Goal: Information Seeking & Learning: Learn about a topic

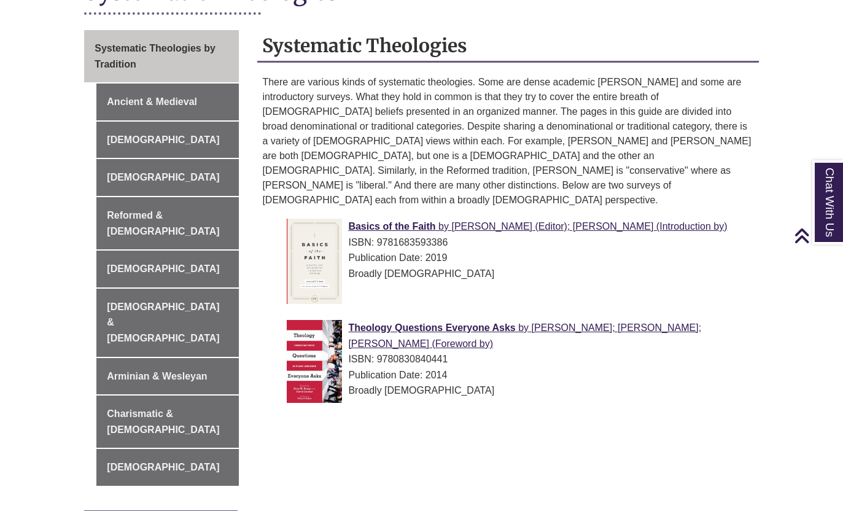
scroll to position [316, 0]
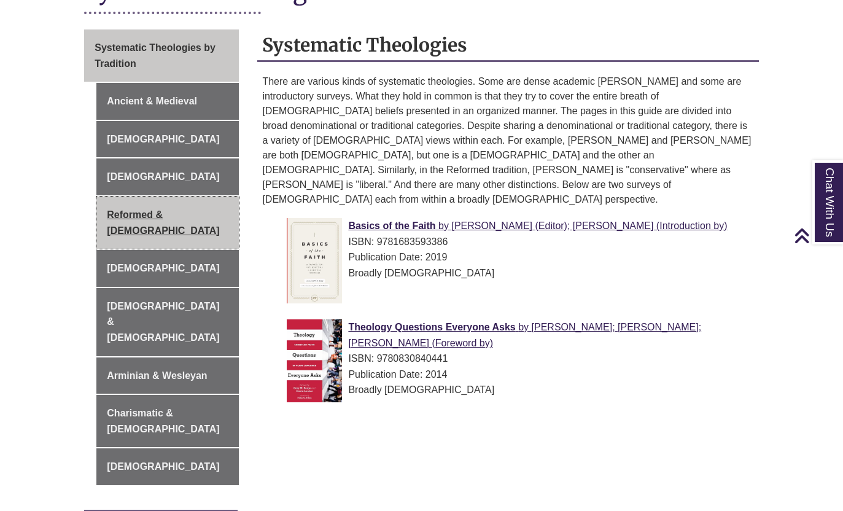
click at [213, 212] on link "Reformed & [DEMOGRAPHIC_DATA]" at bounding box center [167, 222] width 142 height 52
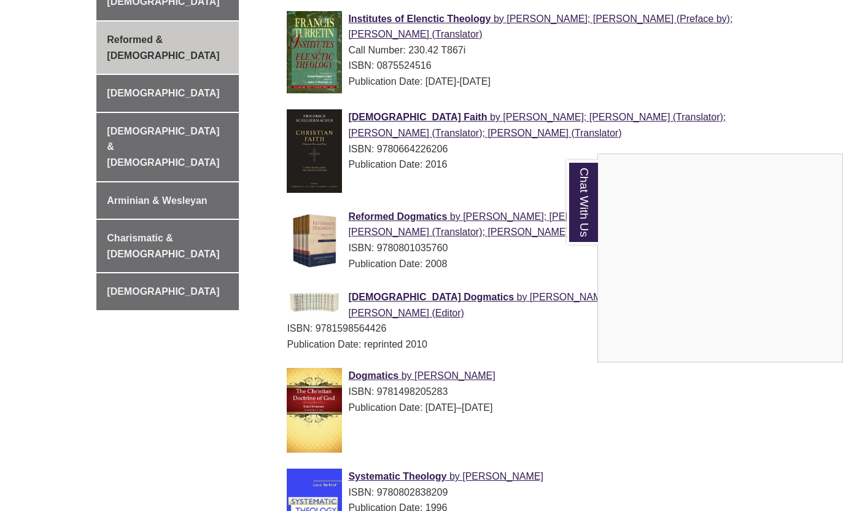
scroll to position [490, 0]
click at [500, 183] on div "Chat With Us" at bounding box center [421, 255] width 843 height 511
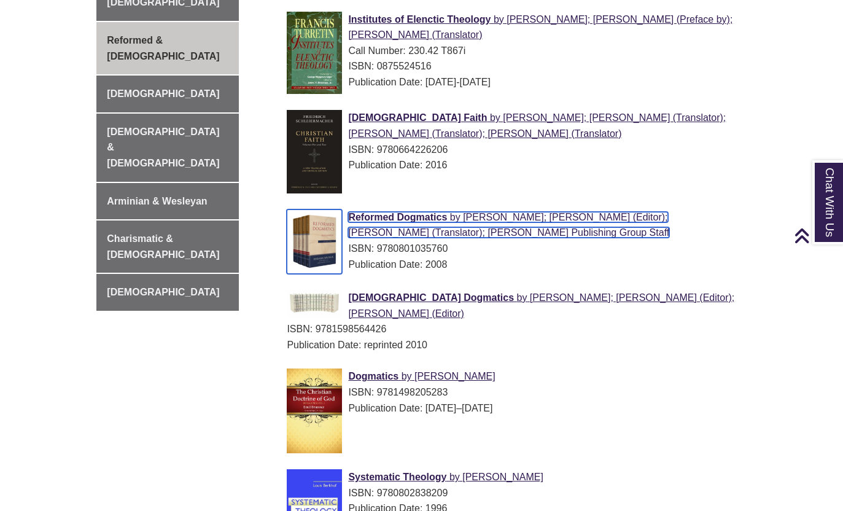
click at [487, 220] on span "[PERSON_NAME]; [PERSON_NAME] (Editor); [PERSON_NAME] (Translator); [PERSON_NAME…" at bounding box center [508, 225] width 321 height 26
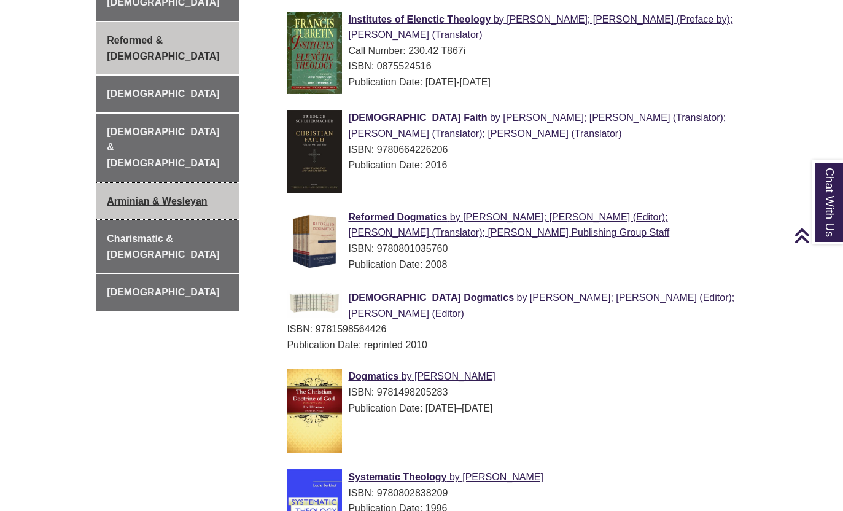
click at [139, 183] on link "Arminian & Wesleyan" at bounding box center [167, 201] width 142 height 37
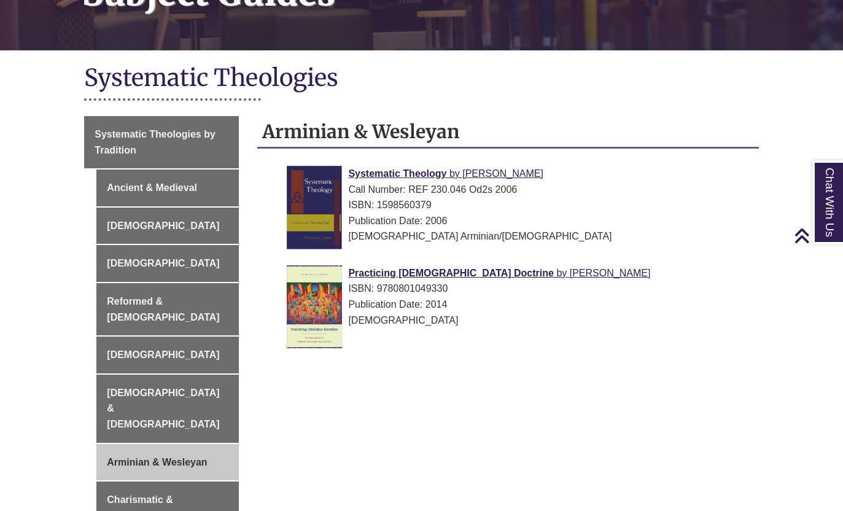
scroll to position [230, 0]
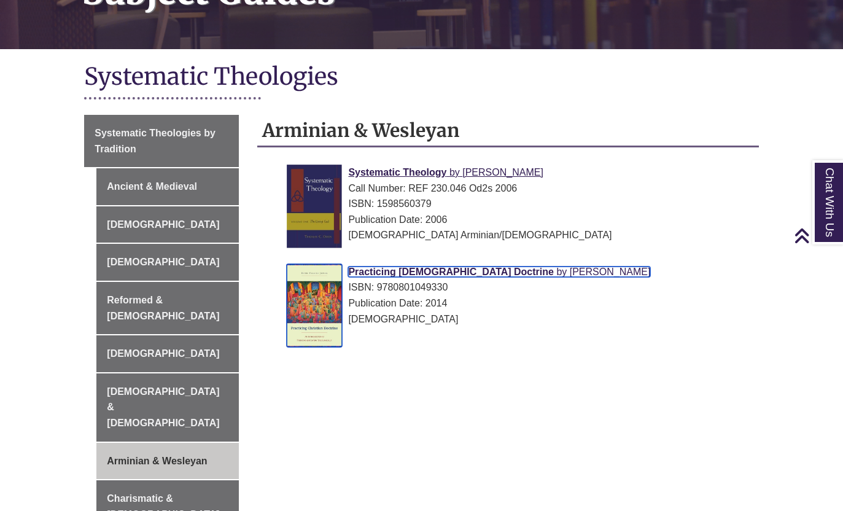
click at [400, 274] on span "Practicing Christian Doctrine" at bounding box center [451, 271] width 206 height 10
